Goal: Transaction & Acquisition: Purchase product/service

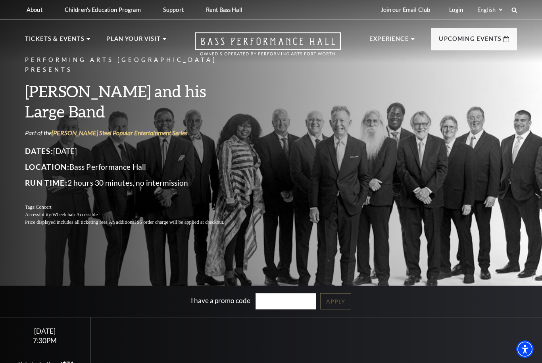
click at [428, 209] on div "Performing Arts Fort Worth Presents Lyle Lovett and his Large Band Part of the …" at bounding box center [271, 140] width 508 height 187
click at [102, 50] on ul "Tickets & Events Now On Sale Broadway At The Bass presented by PNC Bank Irwin S…" at bounding box center [95, 48] width 141 height 29
click at [90, 39] on ul "Tickets & Events Now On Sale Broadway At The Bass presented by PNC Bank Irwin S…" at bounding box center [95, 48] width 141 height 29
click at [79, 132] on link "[PERSON_NAME] Steel Popular Entertainment" at bounding box center [68, 130] width 73 height 20
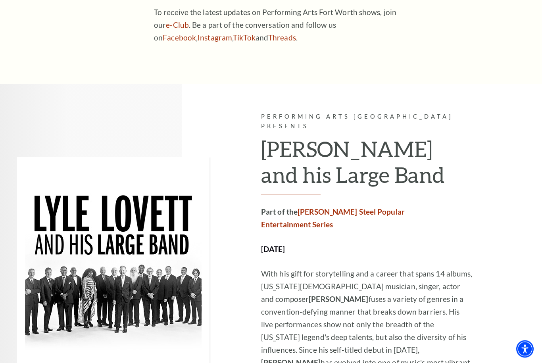
scroll to position [452, 0]
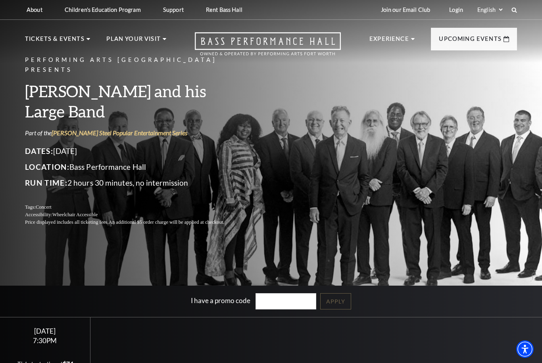
click at [65, 82] on link "Now On Sale" at bounding box center [55, 79] width 46 height 7
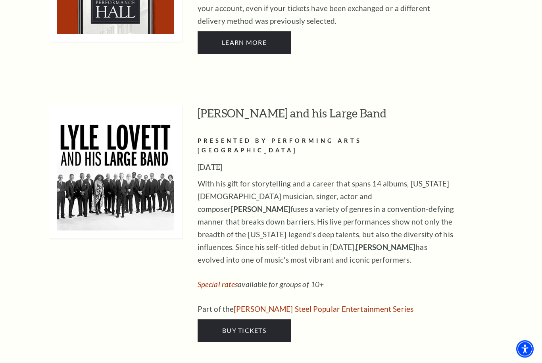
scroll to position [672, 0]
click at [254, 327] on span "Buy Tickets" at bounding box center [244, 331] width 44 height 8
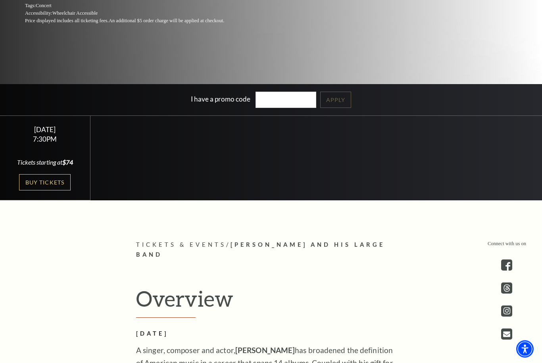
scroll to position [202, 0]
click at [50, 191] on link "Buy Tickets" at bounding box center [45, 182] width 52 height 16
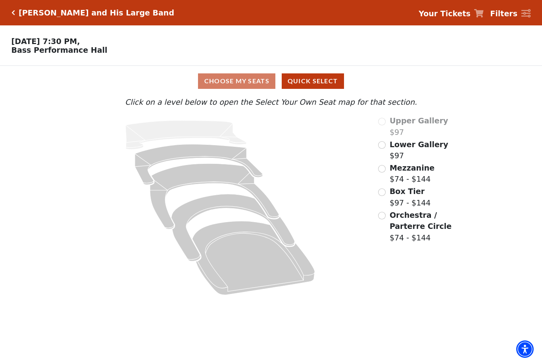
click at [385, 171] on input "Mezzanine$74 - $144\a" at bounding box center [382, 169] width 8 height 8
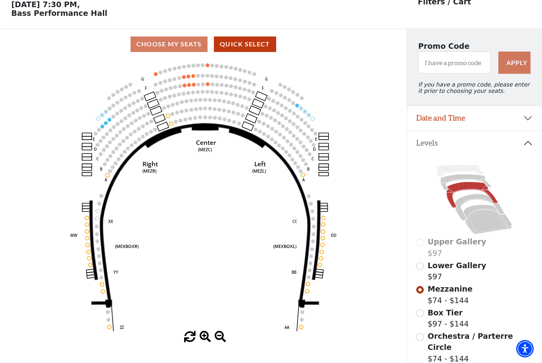
scroll to position [37, 0]
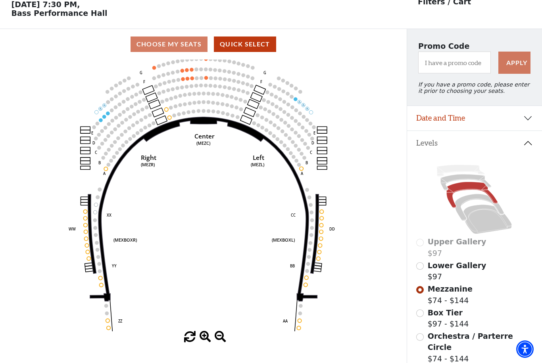
click at [381, 330] on icon "Center (MEZC) Right (MEZR) Left (MEZL) (MEXBOXR) (MEXBOXL) XX WW CC DD YY BB ZZ…" at bounding box center [203, 196] width 366 height 272
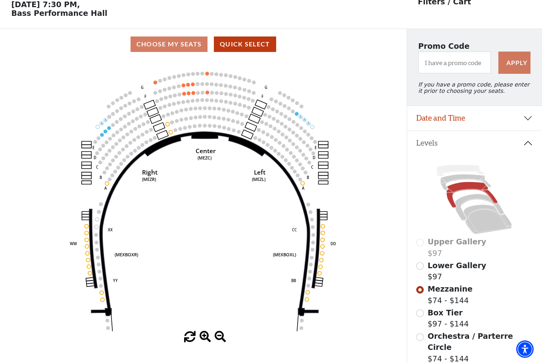
click at [377, 293] on icon "Center (MEZC) Right (MEZR) Left (MEZL) (MEXBOXR) (MEXBOXL) XX WW CC DD YY BB ZZ…" at bounding box center [203, 196] width 366 height 272
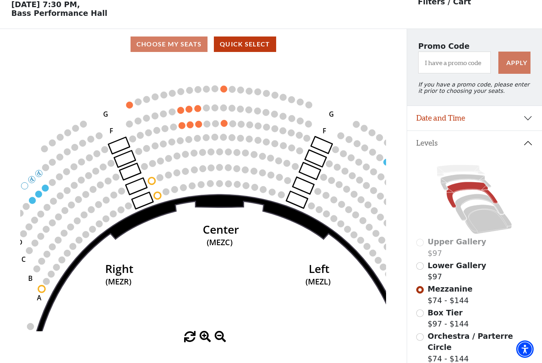
click at [291, 274] on icon "Center (MEZC) Right (MEZR) Left (MEZL) (MEXBOXR) (MEXBOXL) XX WW CC DD YY BB ZZ…" at bounding box center [203, 196] width 366 height 272
click at [311, 105] on circle at bounding box center [309, 105] width 7 height 7
click at [311, 107] on circle at bounding box center [309, 105] width 7 height 7
click at [311, 106] on circle at bounding box center [309, 105] width 7 height 7
click at [315, 106] on icon "Center (MEZC) Right (MEZR) Left (MEZL) (MEXBOXR) (MEXBOXL) XX WW CC DD YY BB ZZ…" at bounding box center [203, 196] width 366 height 272
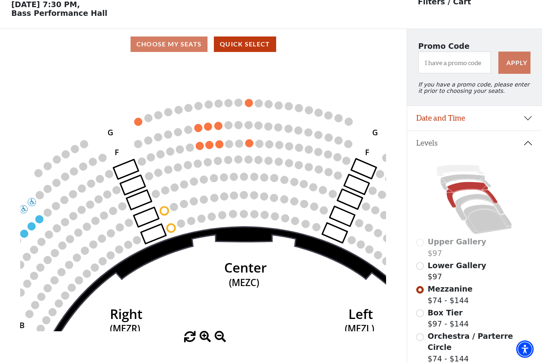
click at [139, 123] on circle at bounding box center [139, 122] width 8 height 8
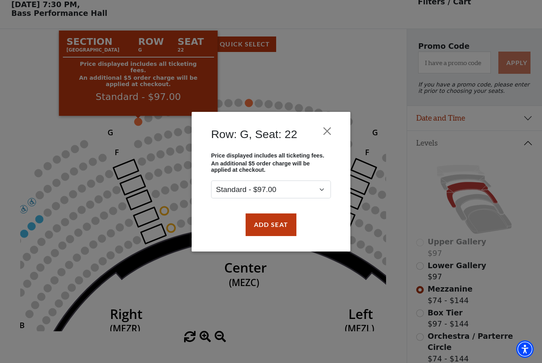
click at [334, 126] on button "Close" at bounding box center [327, 131] width 15 height 15
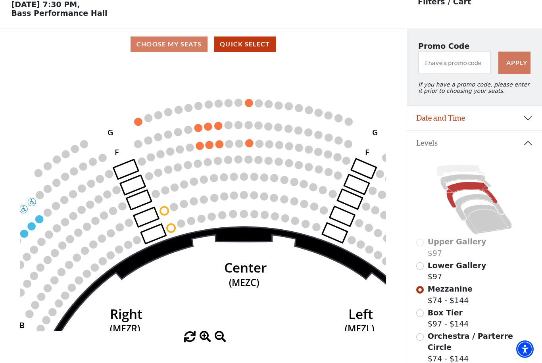
click at [251, 105] on circle at bounding box center [249, 103] width 8 height 8
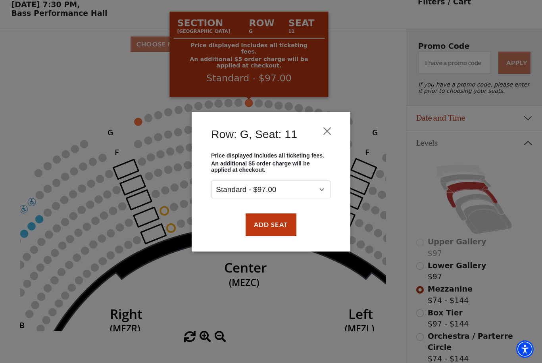
click at [331, 128] on button "Close" at bounding box center [327, 131] width 15 height 15
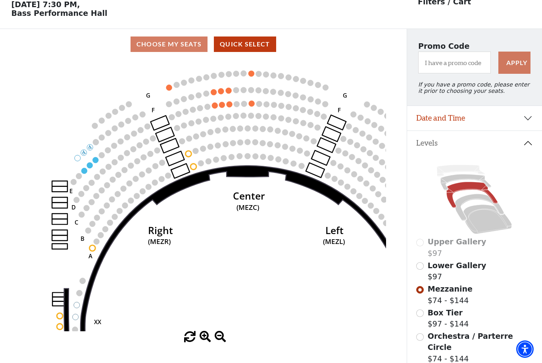
click at [85, 173] on circle at bounding box center [84, 171] width 6 height 6
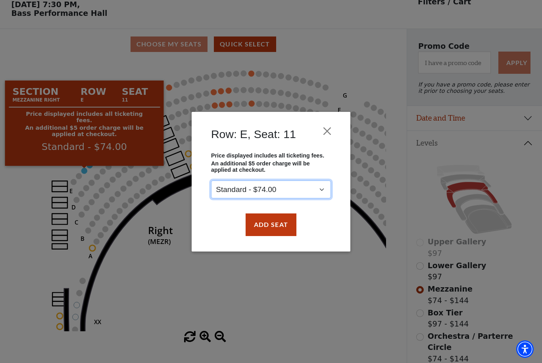
click at [325, 194] on select "Standard - $74.00" at bounding box center [271, 190] width 120 height 18
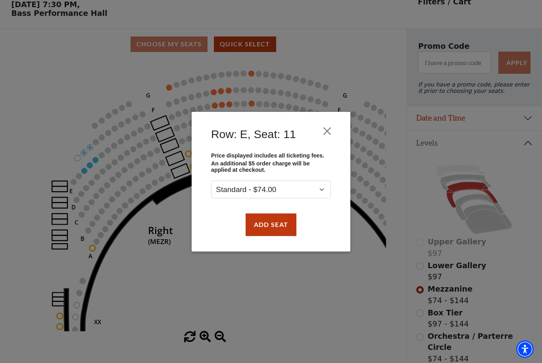
click at [332, 130] on button "Close" at bounding box center [327, 131] width 15 height 15
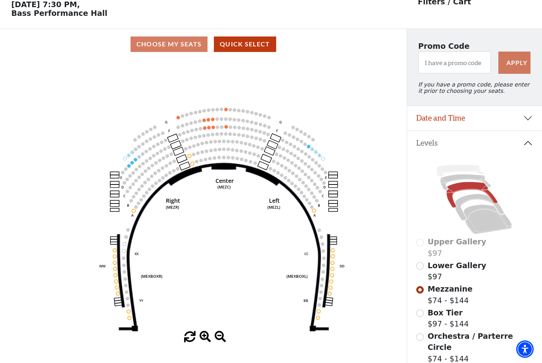
click at [424, 340] on input "Orchestra / Parterre Circle$74 - $144\a" at bounding box center [421, 338] width 8 height 8
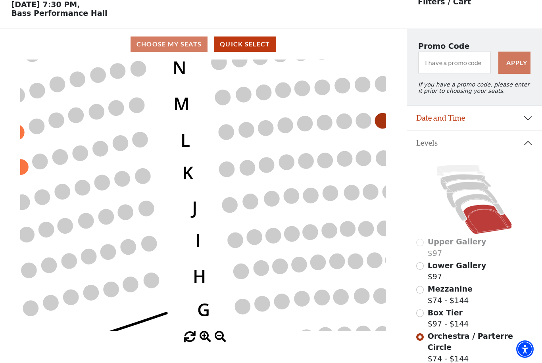
click at [236, 226] on icon "Left (ORPITL) Right (ORPITR) Center (ORPITC) ZZ AA YY BB ZA ZA (ORCL) (ORCR) (O…" at bounding box center [203, 196] width 366 height 272
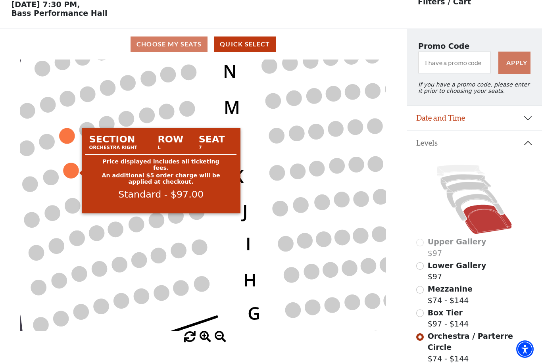
click at [78, 174] on circle at bounding box center [71, 170] width 15 height 15
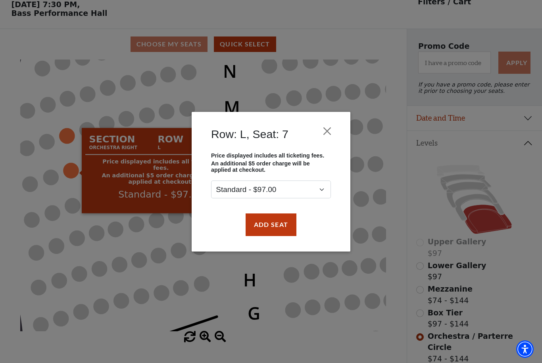
click at [334, 132] on button "Close" at bounding box center [327, 131] width 15 height 15
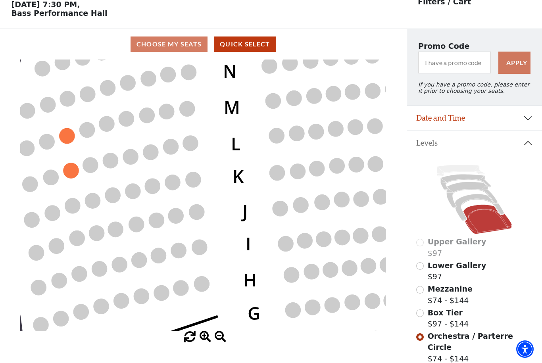
click at [73, 137] on circle at bounding box center [67, 135] width 15 height 15
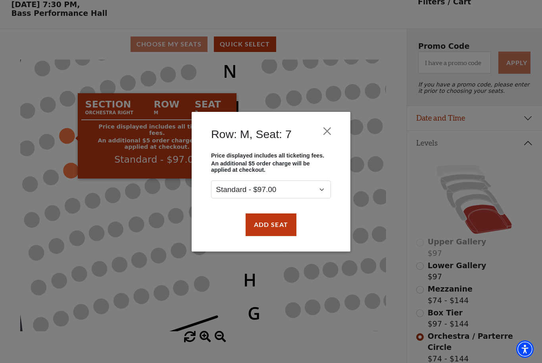
click at [327, 132] on button "Close" at bounding box center [327, 131] width 15 height 15
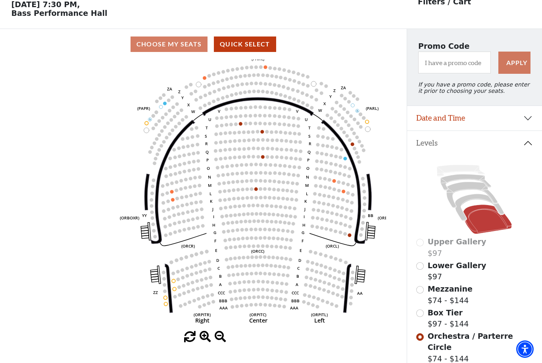
click at [348, 195] on circle at bounding box center [349, 193] width 4 height 4
click at [344, 193] on circle at bounding box center [344, 192] width 4 height 4
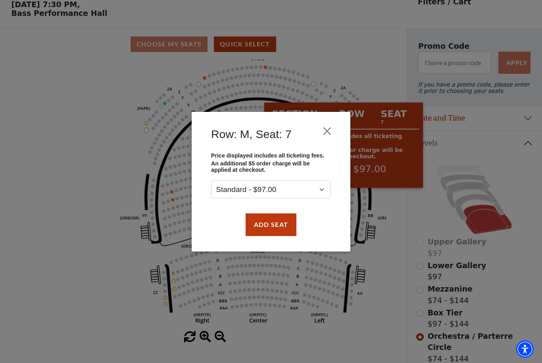
click at [334, 131] on button "Close" at bounding box center [327, 131] width 15 height 15
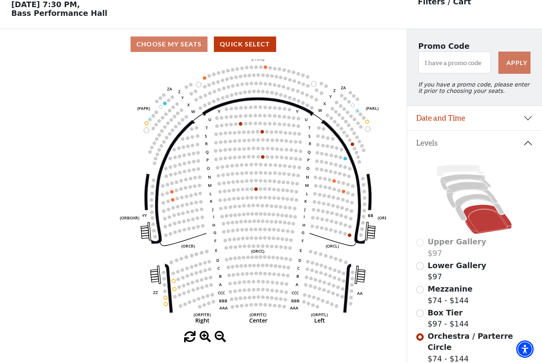
click at [357, 241] on icon at bounding box center [344, 182] width 44 height 124
click at [354, 237] on icon "Left (ORPITL) Right (ORPITR) Center (ORPITC) ZZ AA YY BB ZA ZA (ORCL) (ORCR) (O…" at bounding box center [203, 196] width 366 height 272
click at [356, 238] on icon at bounding box center [344, 182] width 44 height 124
click at [353, 236] on icon "Left (ORPITL) Right (ORPITR) Center (ORPITC) ZZ AA YY BB ZA ZA (ORCL) (ORCR) (O…" at bounding box center [203, 196] width 366 height 272
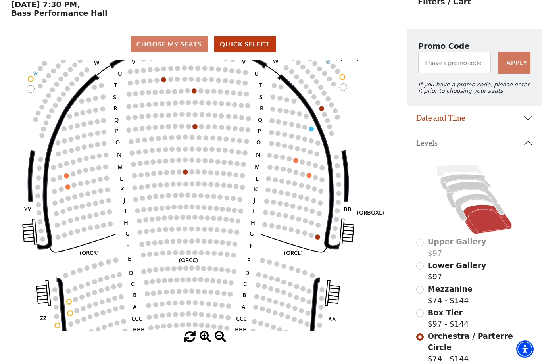
click at [319, 238] on circle at bounding box center [317, 237] width 5 height 5
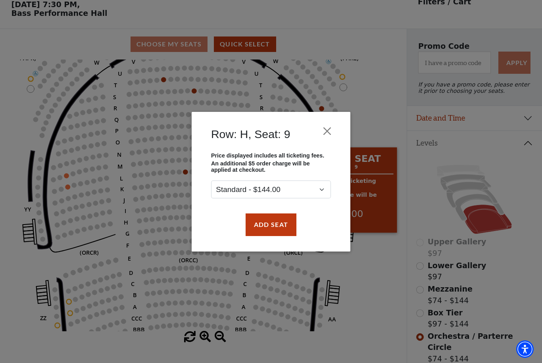
click at [332, 131] on button "Close" at bounding box center [327, 131] width 15 height 15
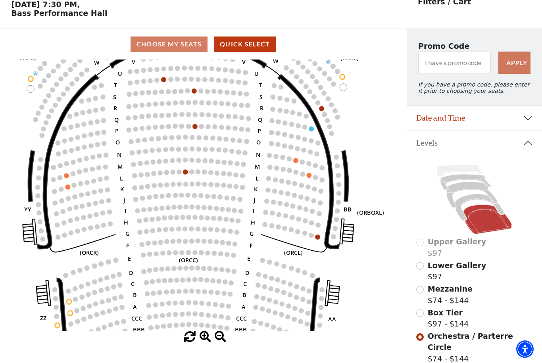
click at [313, 129] on circle at bounding box center [311, 128] width 5 height 5
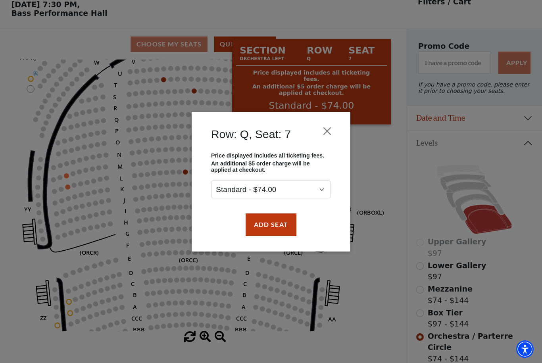
click at [334, 128] on button "Close" at bounding box center [327, 131] width 15 height 15
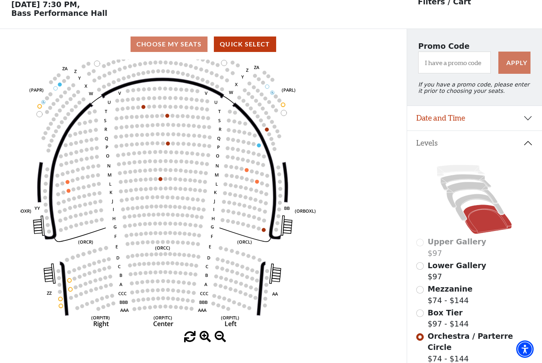
click at [270, 132] on icon "Left (ORPITL) Right (ORPITR) Center (ORPITC) ZZ AA YY BB ZA ZA (ORCL) (ORCR) (O…" at bounding box center [203, 196] width 366 height 272
click at [273, 131] on icon "Left (ORPITL) Right (ORPITR) Center (ORPITC) ZZ AA YY BB ZA ZA (ORCL) (ORCR) (O…" at bounding box center [203, 196] width 366 height 272
click at [271, 131] on icon "Left (ORPITL) Right (ORPITR) Center (ORPITC) ZZ AA YY BB ZA ZA (ORCL) (ORCR) (O…" at bounding box center [203, 196] width 366 height 272
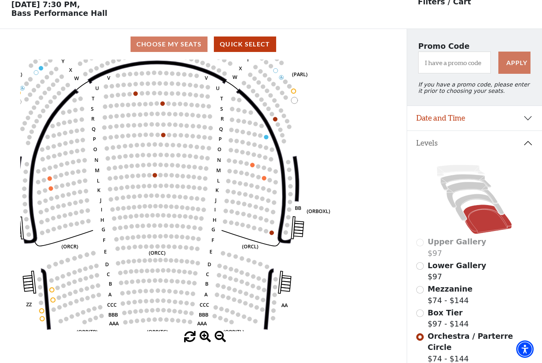
click at [280, 122] on icon "Left (ORPITL) Right (ORPITR) Center (ORPITC) ZZ AA YY BB ZA ZA (ORCL) (ORCR) (O…" at bounding box center [203, 196] width 366 height 272
click at [276, 119] on circle at bounding box center [275, 119] width 4 height 4
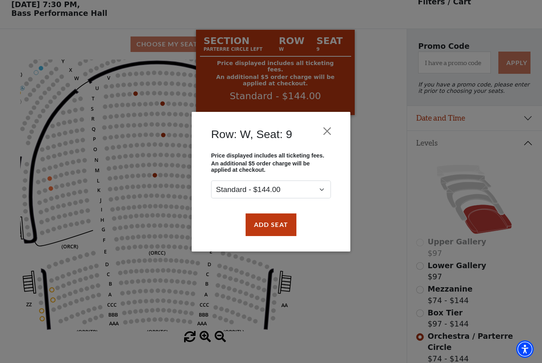
click at [332, 132] on button "Close" at bounding box center [327, 131] width 15 height 15
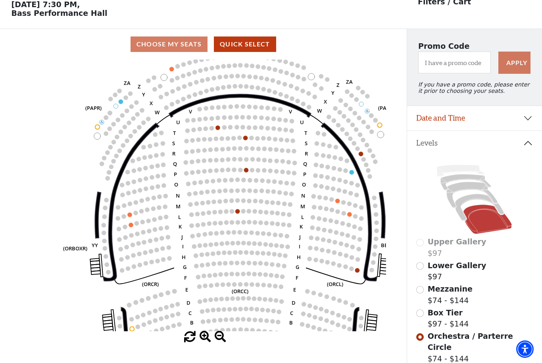
click at [122, 103] on circle at bounding box center [121, 101] width 4 height 4
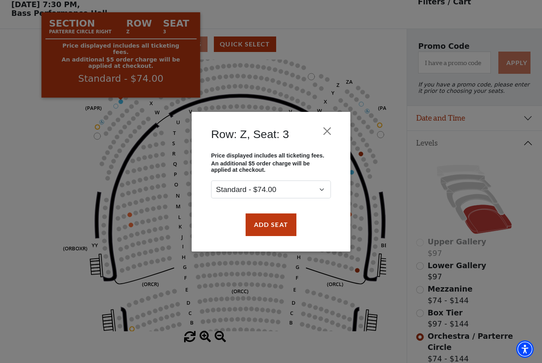
click at [333, 130] on button "Close" at bounding box center [327, 131] width 15 height 15
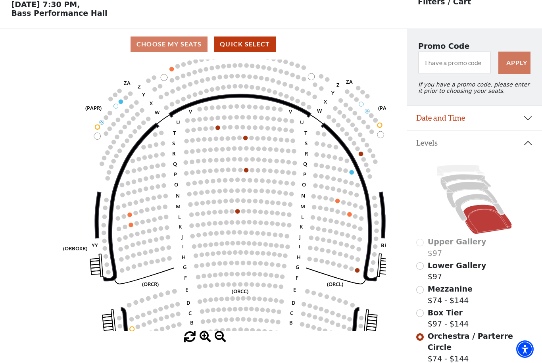
click at [423, 291] on input "Mezzanine$74 - $144\a" at bounding box center [421, 290] width 8 height 8
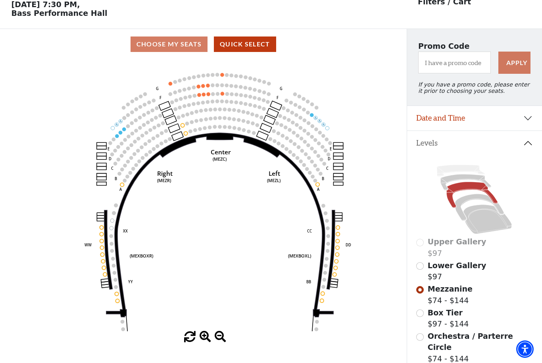
click at [356, 307] on icon "Center (MEZC) Right (MEZR) Left (MEZL) (MEXBOXR) (MEXBOXL) XX WW CC DD YY BB ZZ…" at bounding box center [203, 196] width 366 height 272
